Goal: Task Accomplishment & Management: Manage account settings

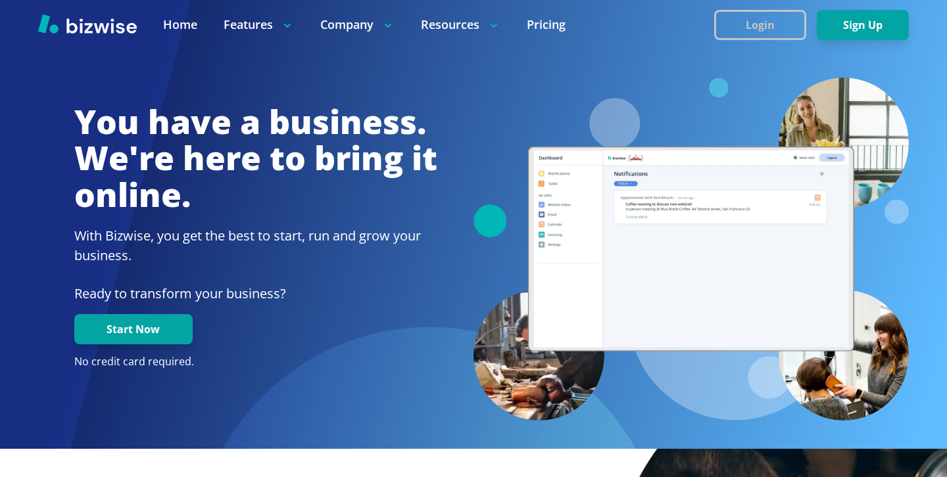
click at [727, 12] on button "Login" at bounding box center [760, 25] width 92 height 30
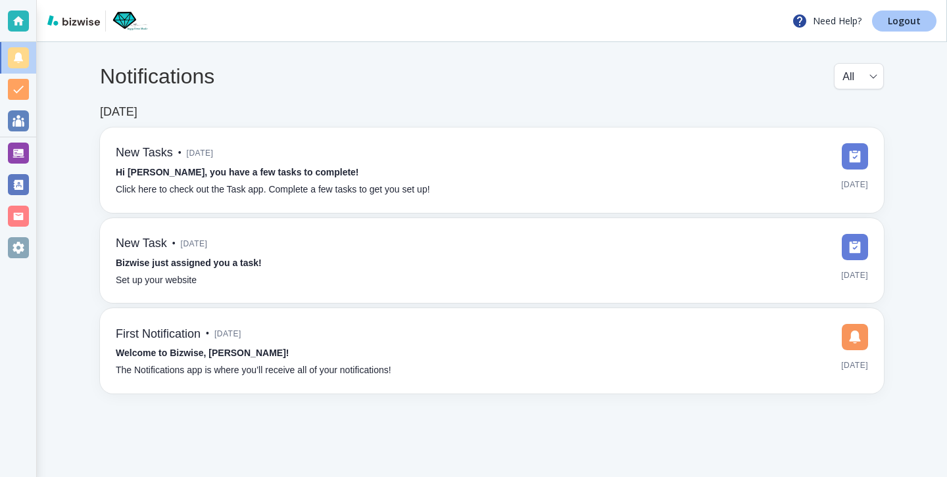
click at [931, 24] on link "Logout" at bounding box center [904, 21] width 64 height 21
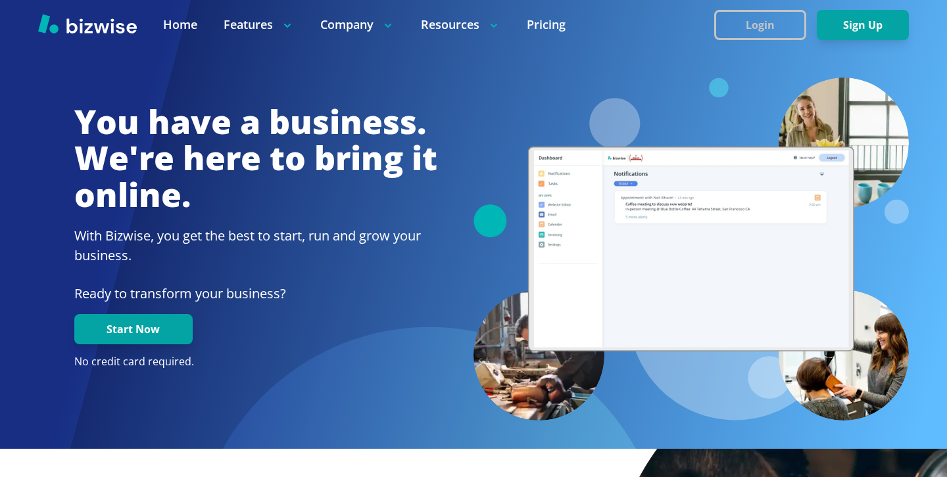
click at [763, 36] on button "Login" at bounding box center [760, 25] width 92 height 30
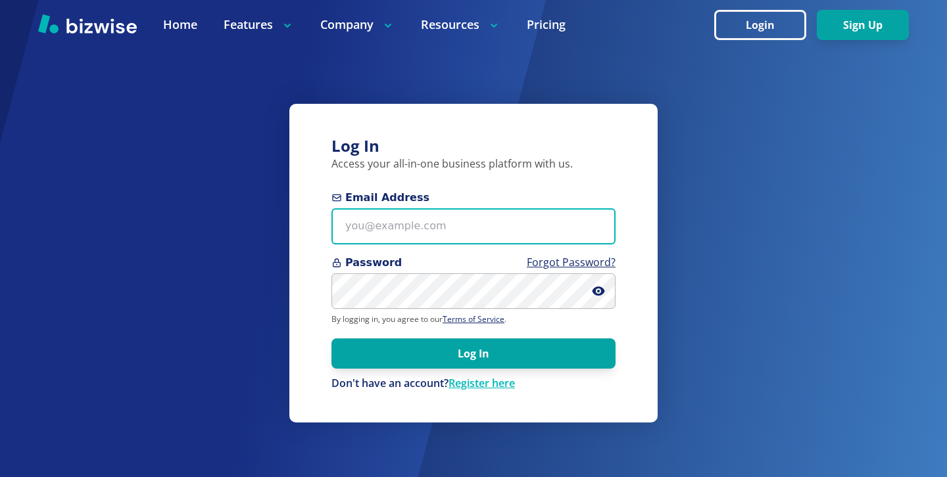
click at [547, 211] on body "Home Features Company Resources Pricing Login Sign Up Home Features Company Res…" at bounding box center [473, 389] width 947 height 779
click at [541, 222] on input "Email Address" at bounding box center [473, 226] width 284 height 36
paste input "fireandelectric8@gmail.com"
type input "fireandelectric8@gmail.com"
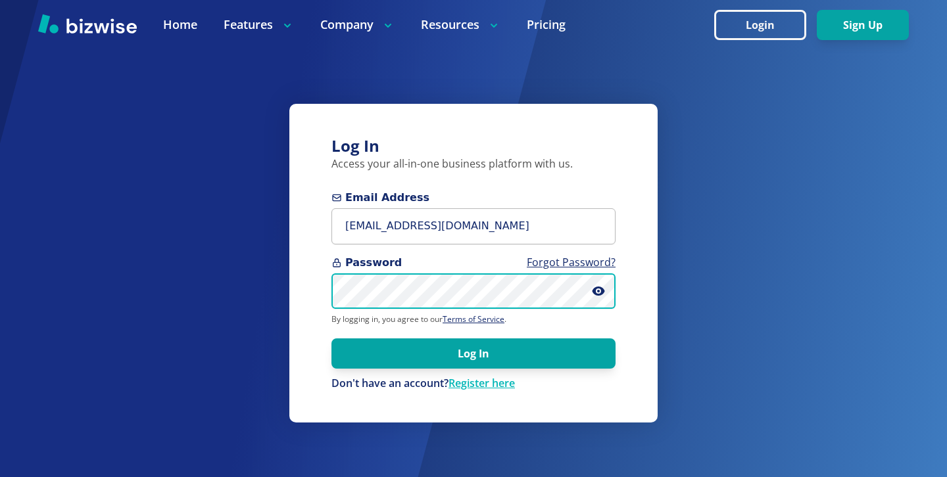
click at [331, 339] on button "Log In" at bounding box center [473, 354] width 284 height 30
